Goal: Task Accomplishment & Management: Use online tool/utility

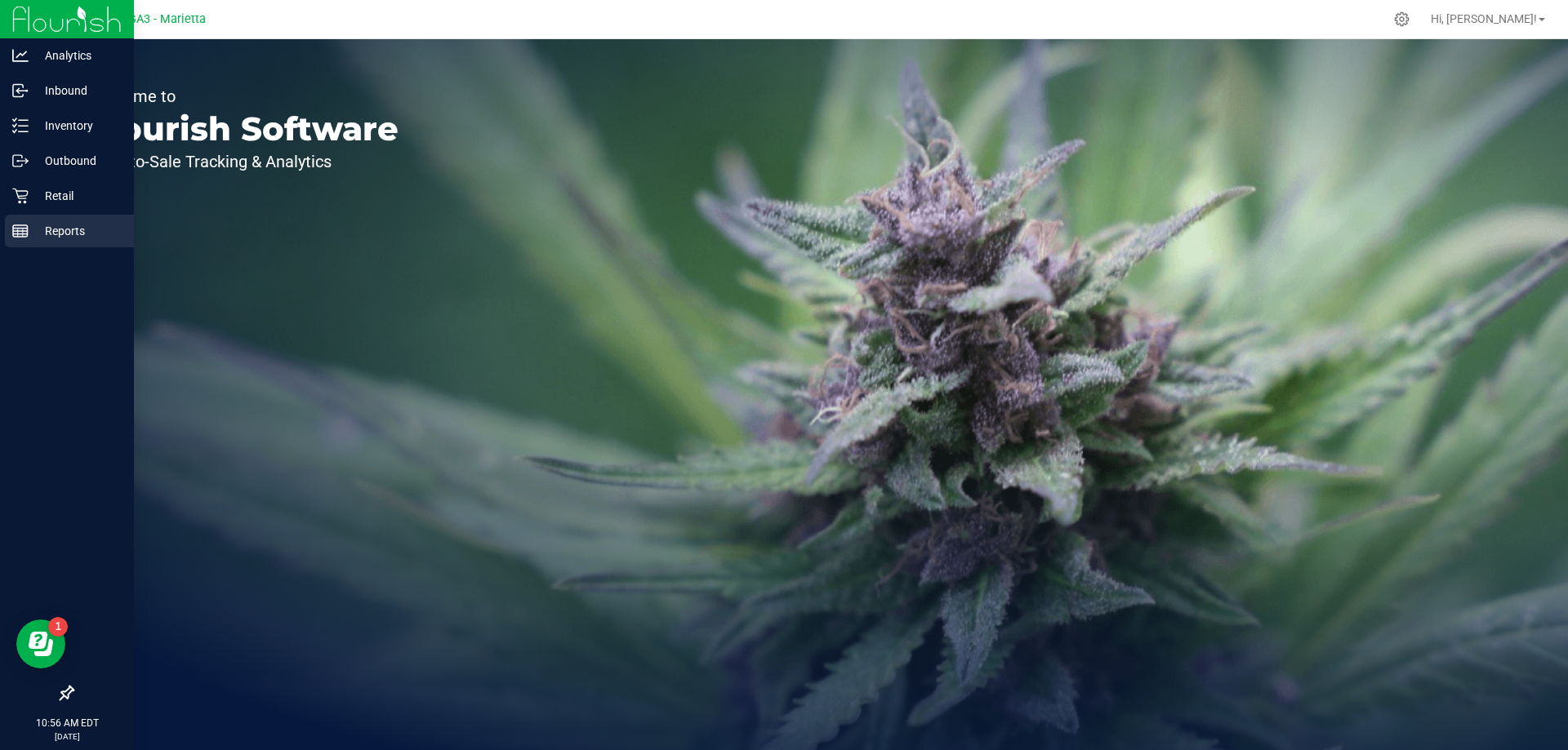
click at [68, 235] on p "Reports" at bounding box center [78, 231] width 98 height 20
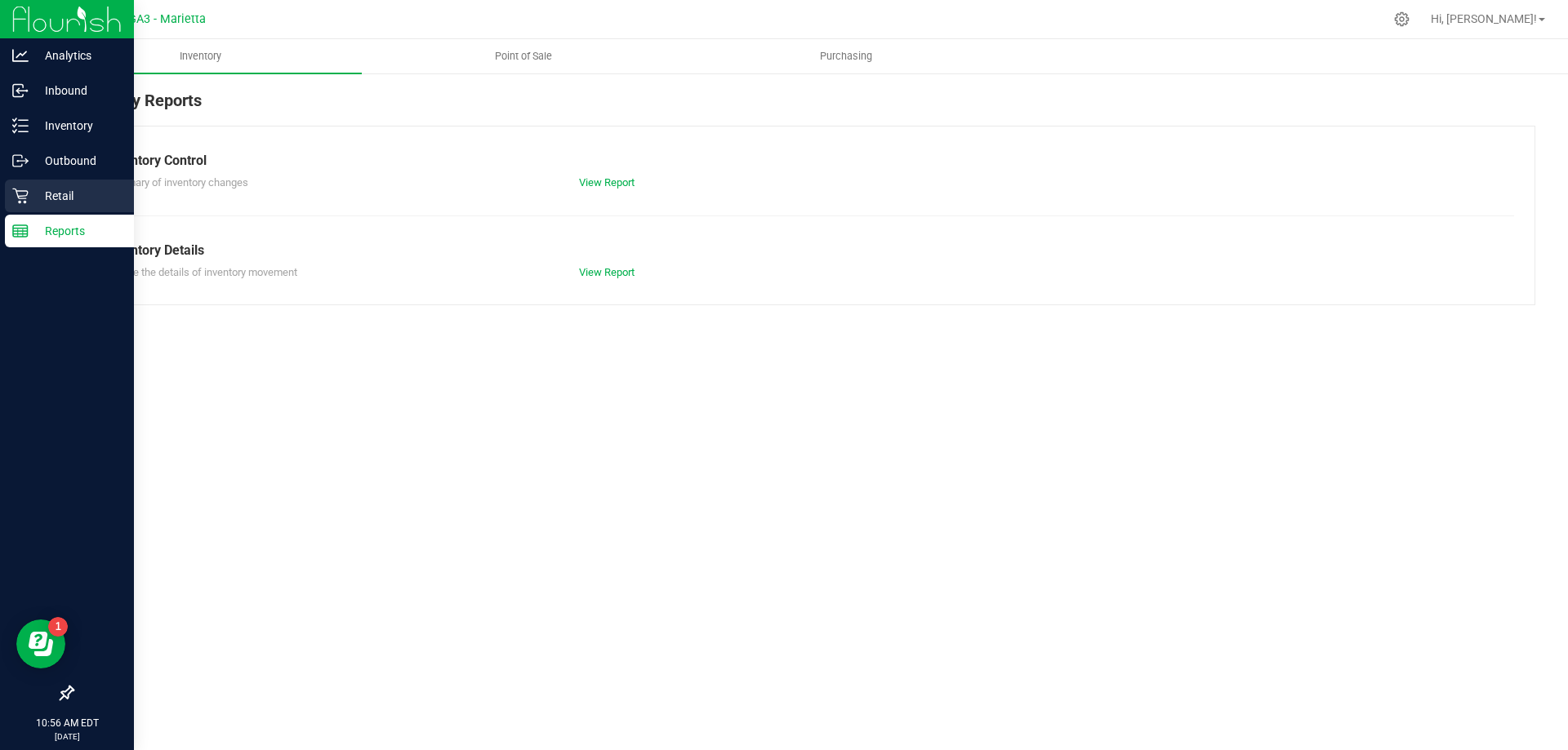
click at [65, 200] on p "Retail" at bounding box center [78, 195] width 98 height 20
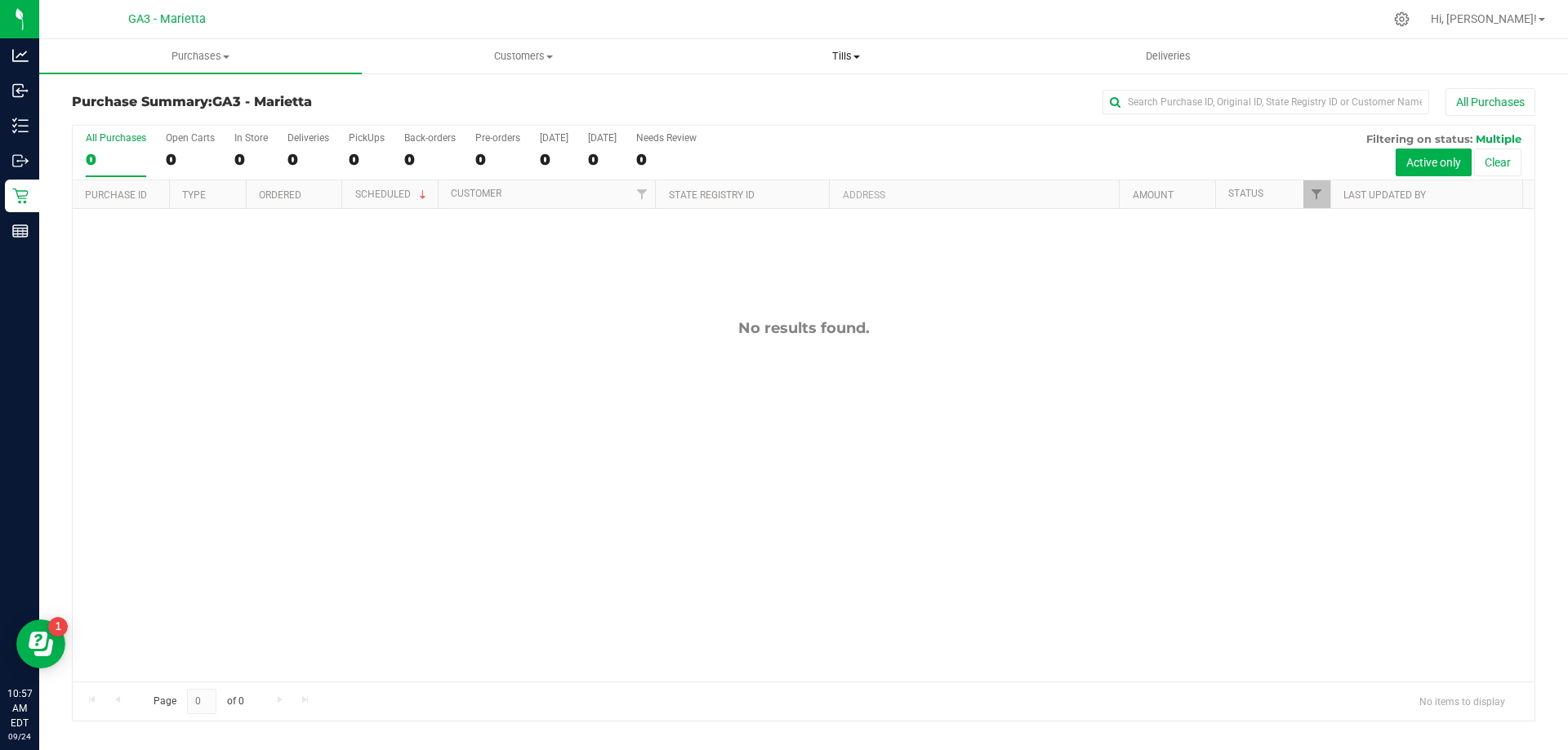
click at [847, 56] on span "Tills" at bounding box center [845, 56] width 321 height 15
click at [746, 98] on span "Manage tills" at bounding box center [739, 98] width 110 height 14
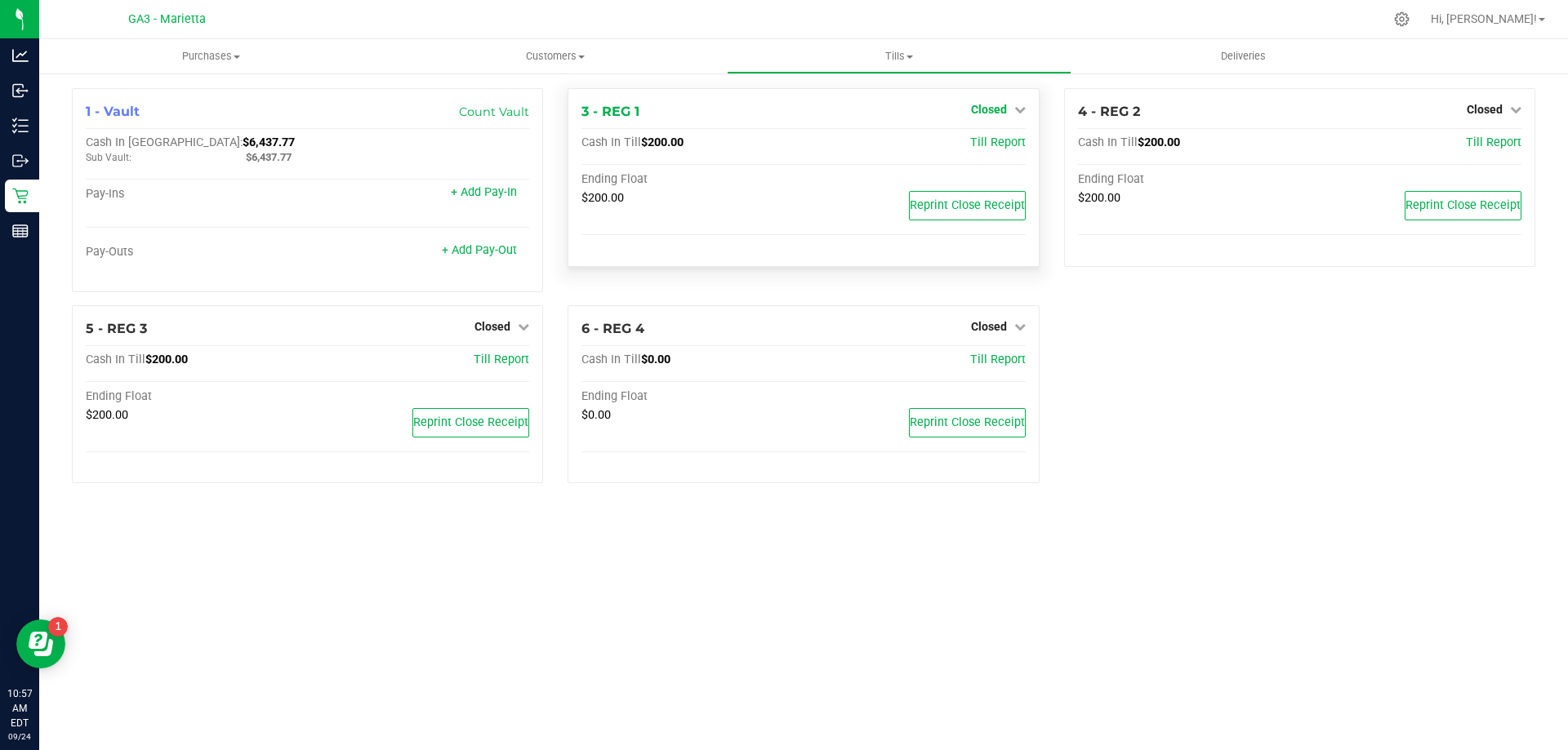
click at [1016, 106] on icon at bounding box center [1020, 110] width 11 height 11
click at [1004, 145] on link "Open Till" at bounding box center [988, 144] width 43 height 13
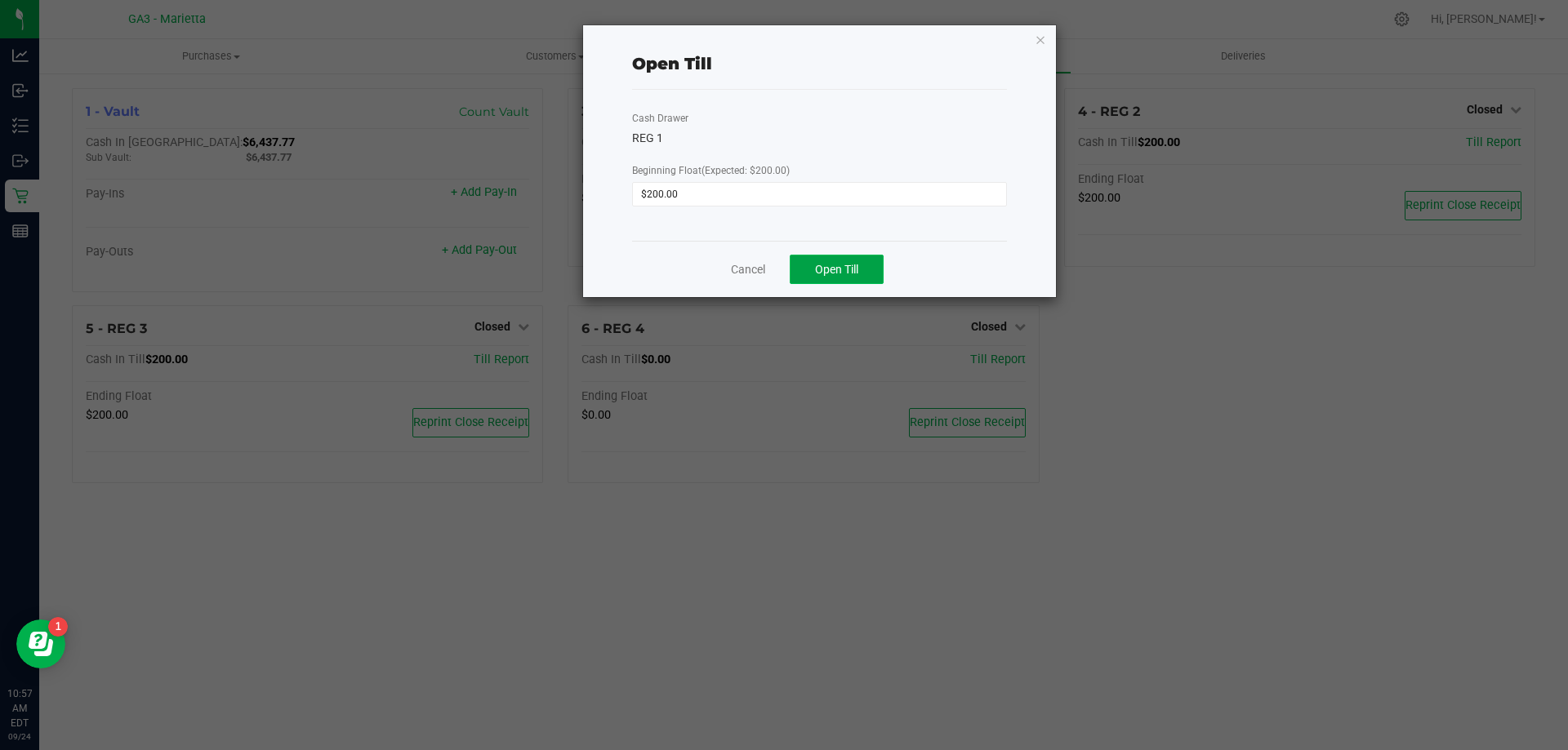
click at [863, 272] on button "Open Till" at bounding box center [836, 269] width 94 height 29
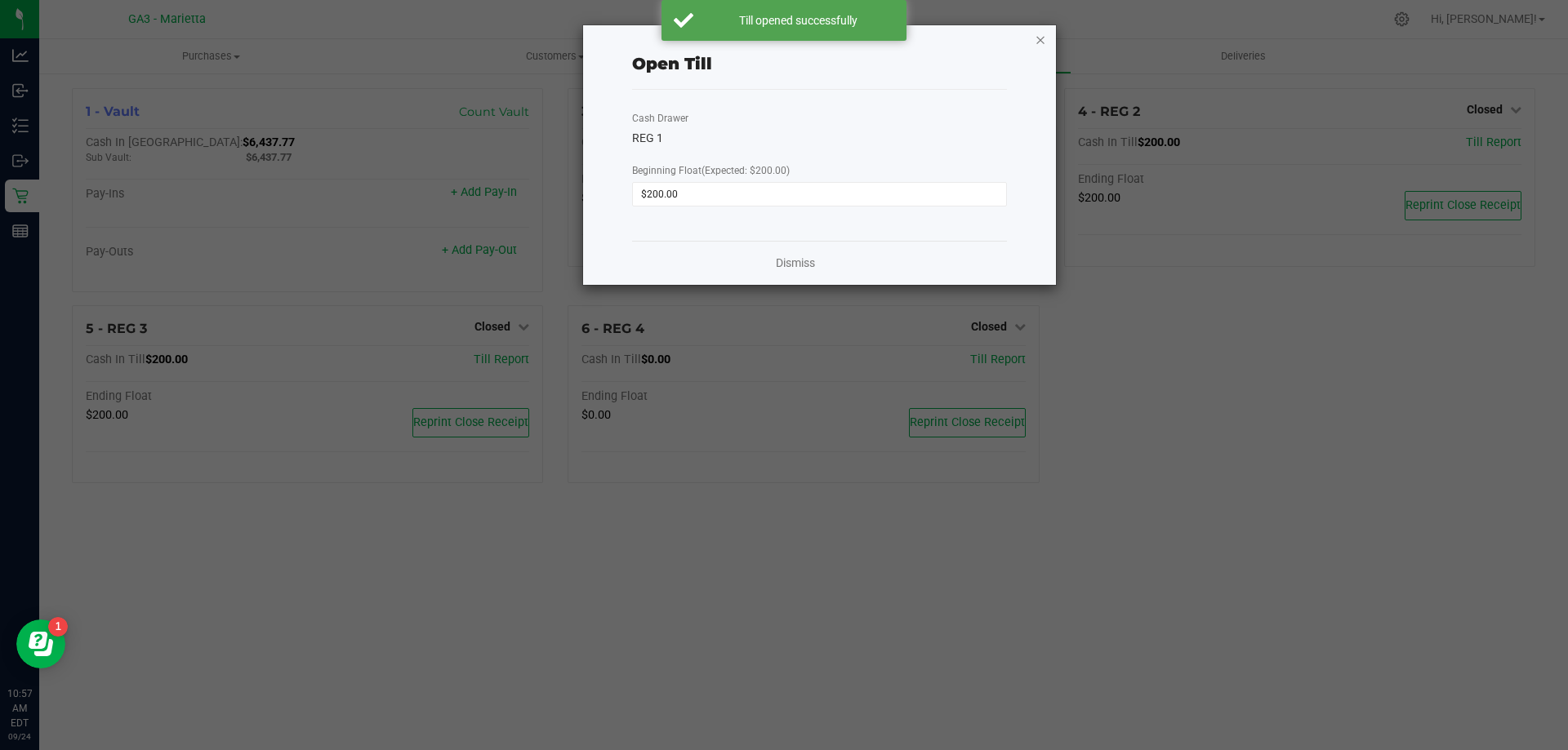
click at [1037, 41] on icon "button" at bounding box center [1040, 39] width 11 height 20
